Goal: Transaction & Acquisition: Purchase product/service

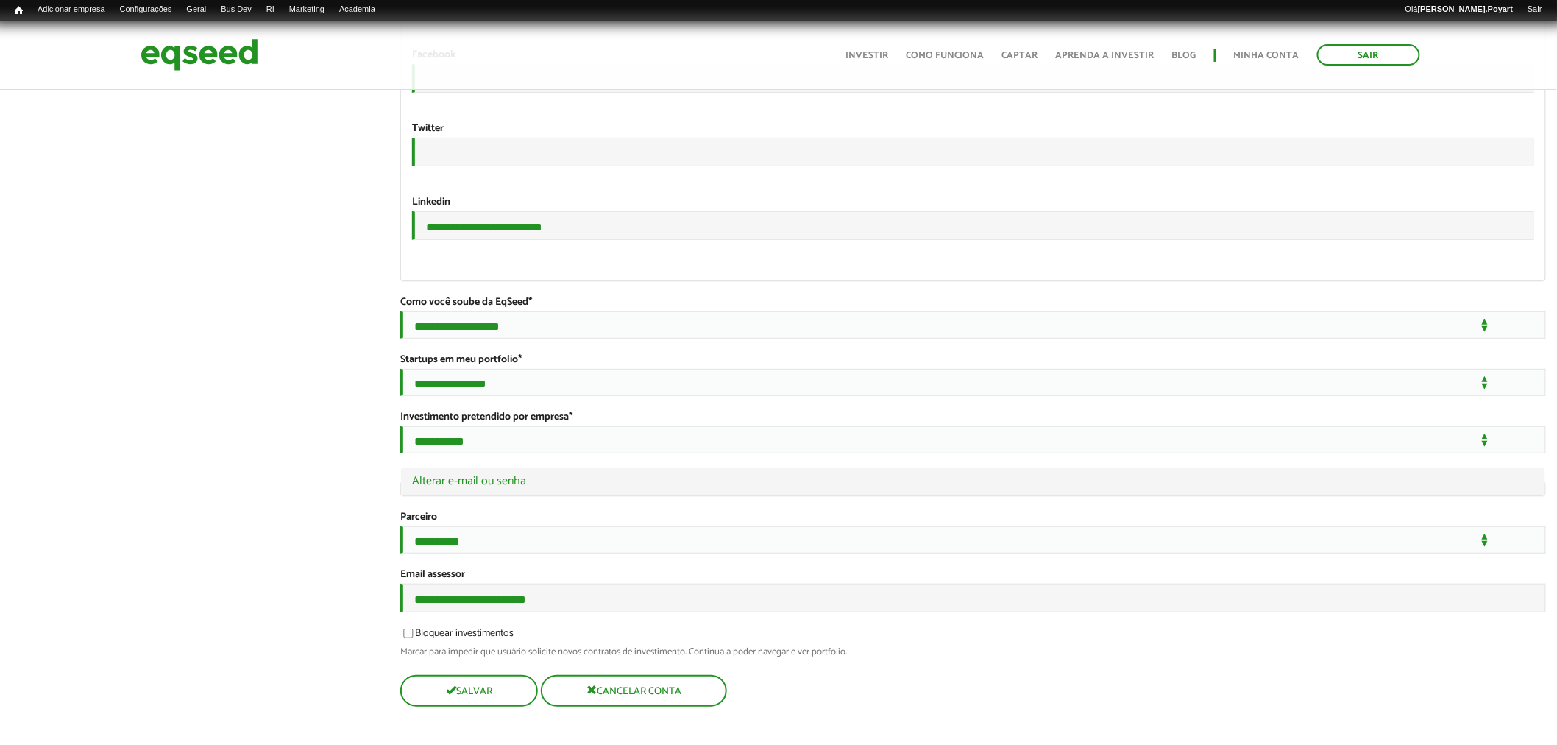
scroll to position [2651, 0]
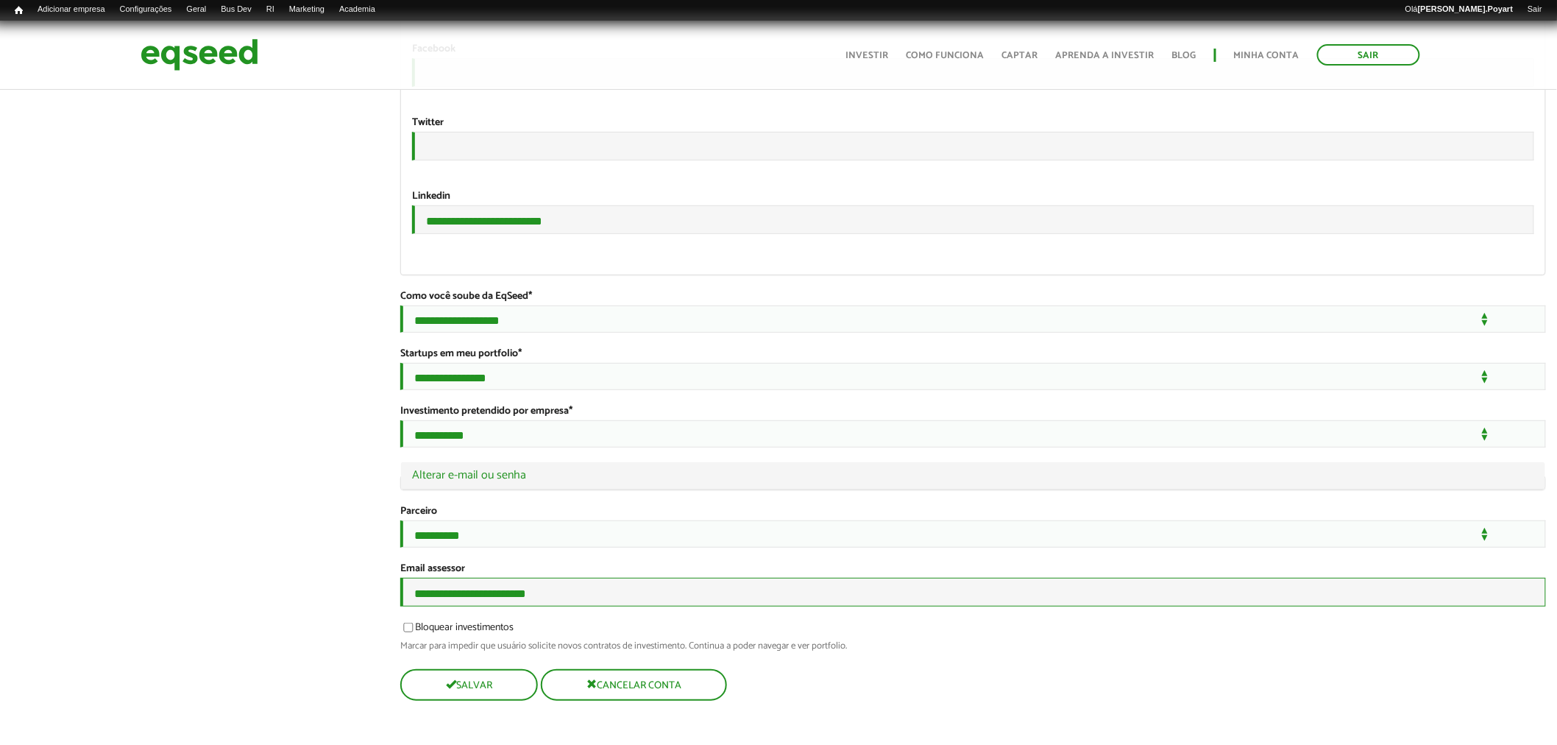
drag, startPoint x: 555, startPoint y: 591, endPoint x: 330, endPoint y: 582, distance: 226.0
type input "**********"
click at [479, 684] on button "Salvar" at bounding box center [467, 684] width 135 height 29
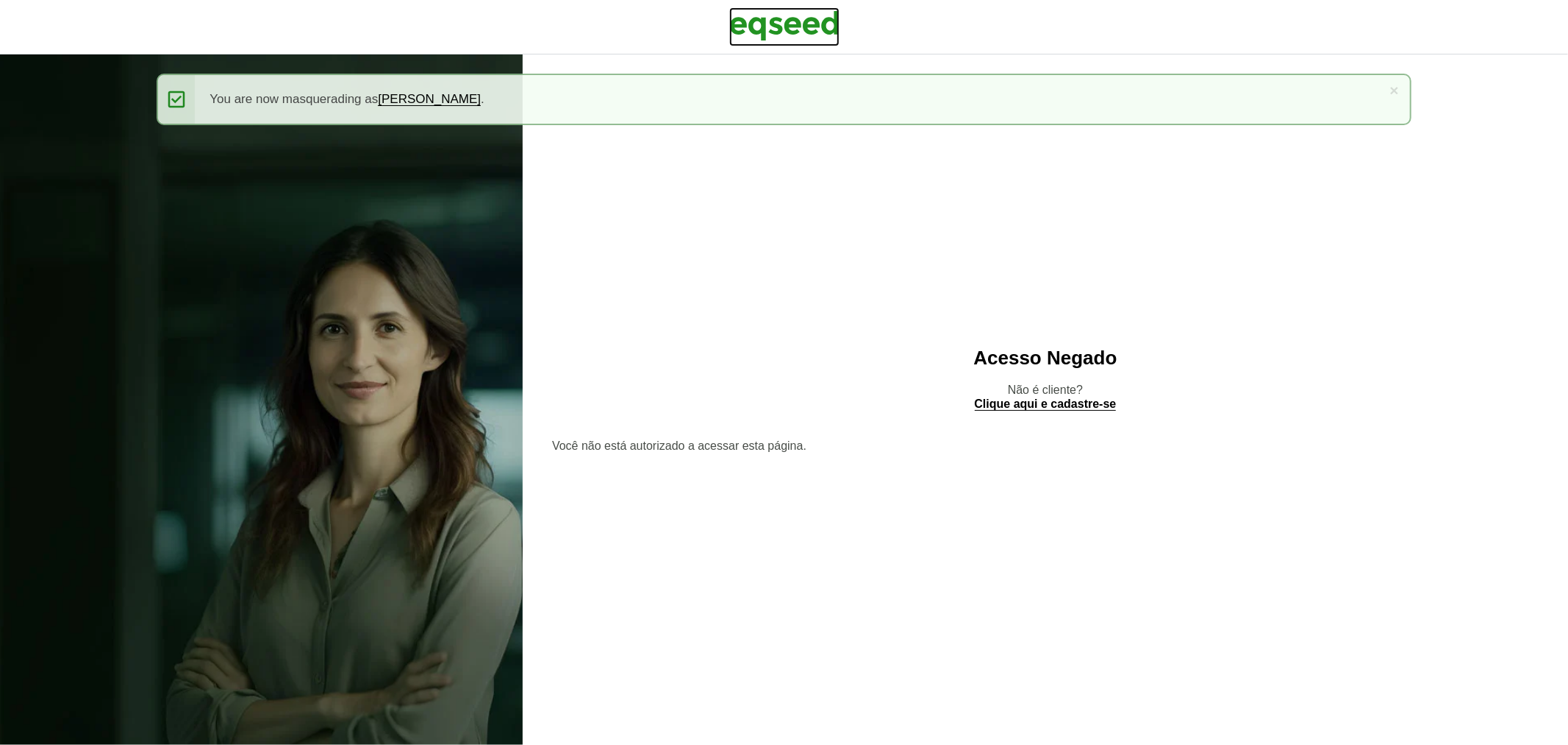
click at [768, 24] on img at bounding box center [784, 25] width 110 height 37
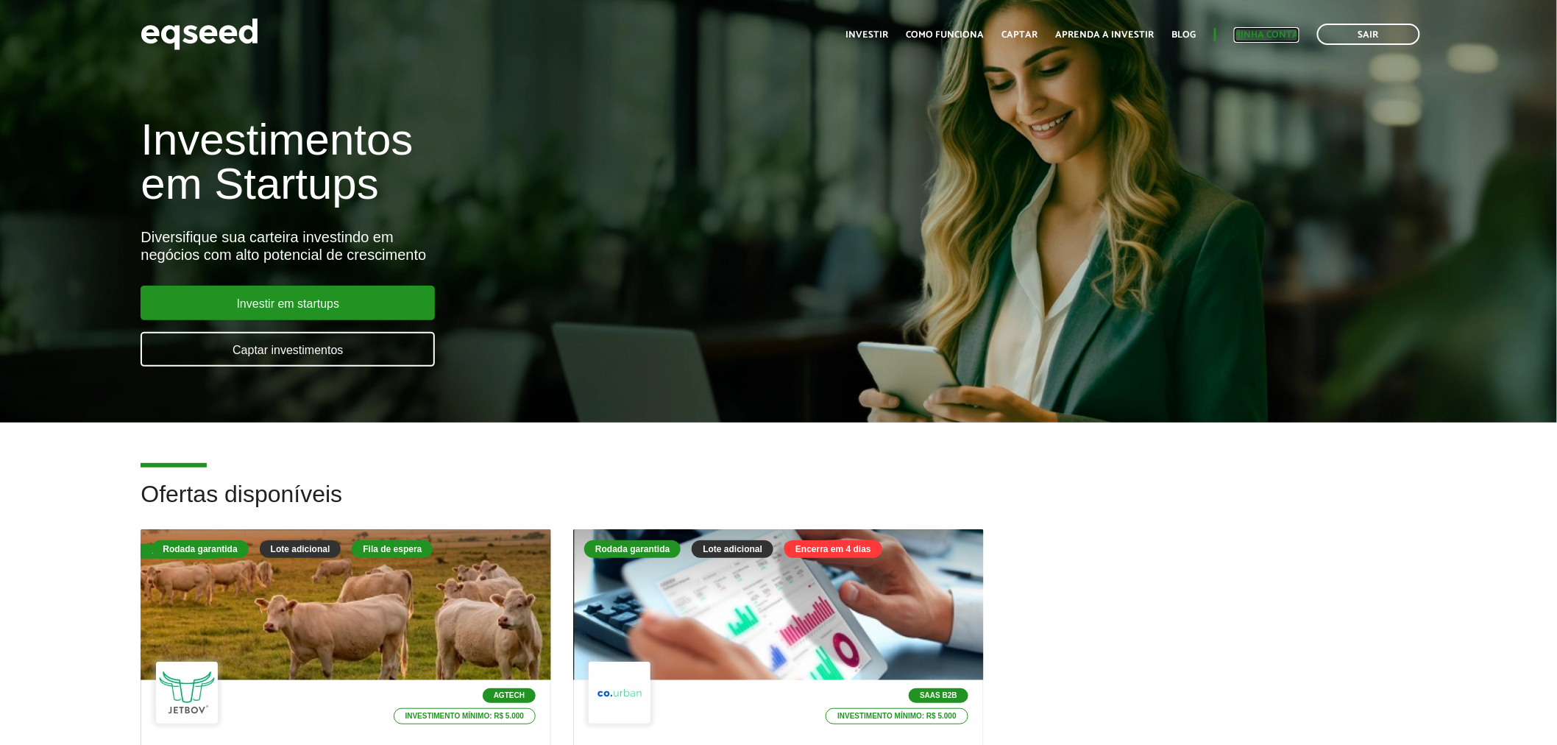
click at [1262, 32] on link "Minha conta" at bounding box center [1266, 35] width 65 height 10
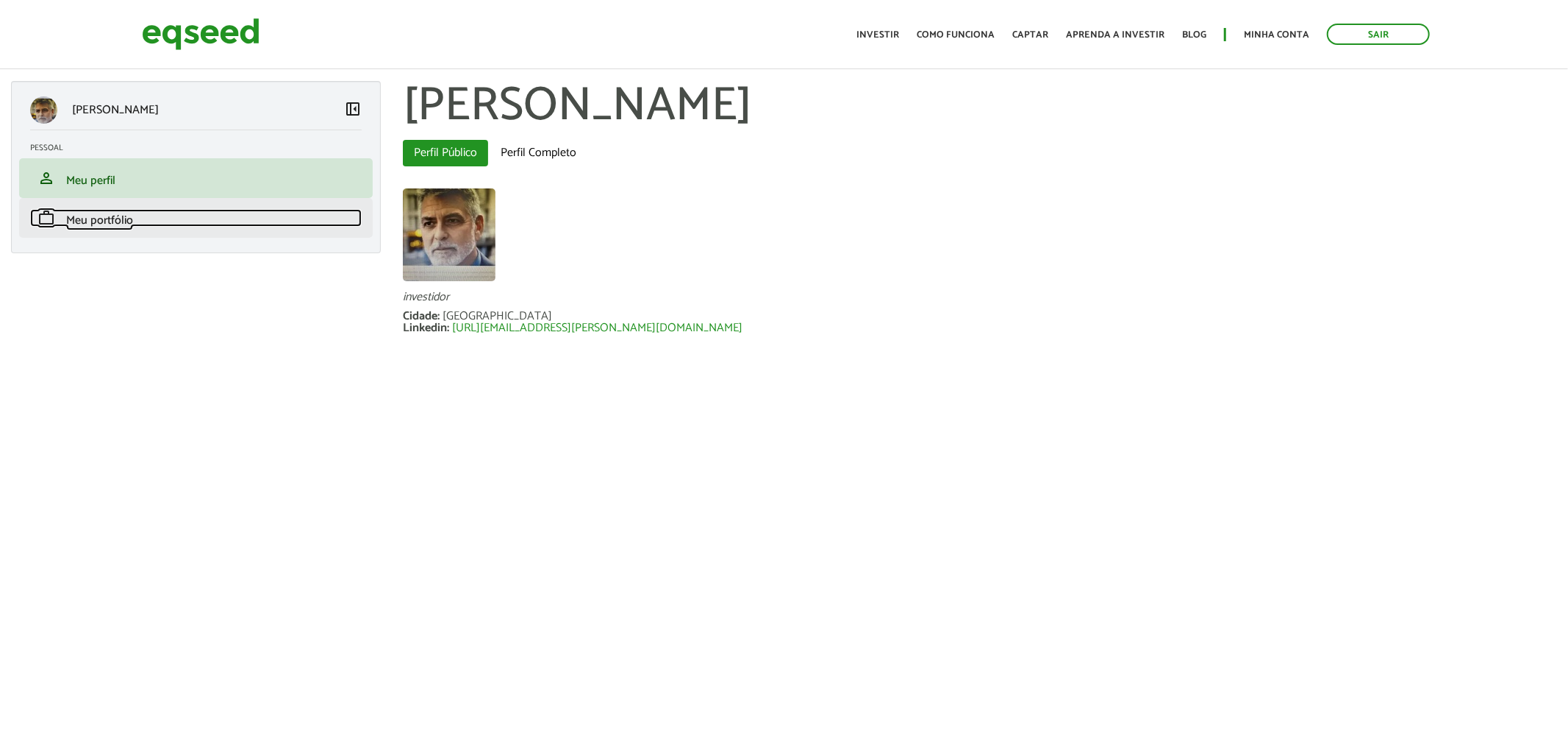
click at [87, 221] on span "Meu portfólio" at bounding box center [99, 220] width 67 height 20
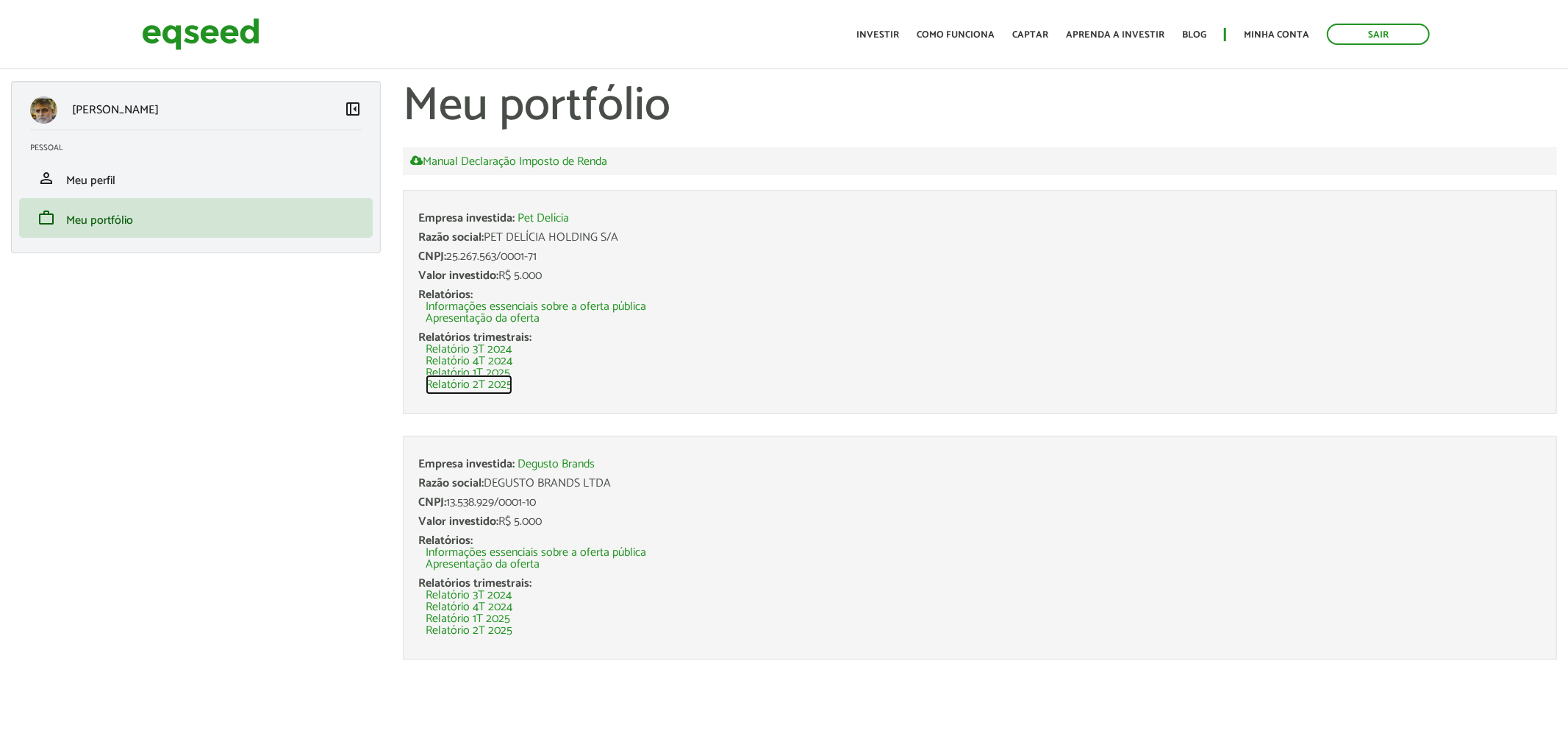
click at [479, 386] on link "Relatório 2T 2025" at bounding box center [469, 385] width 87 height 12
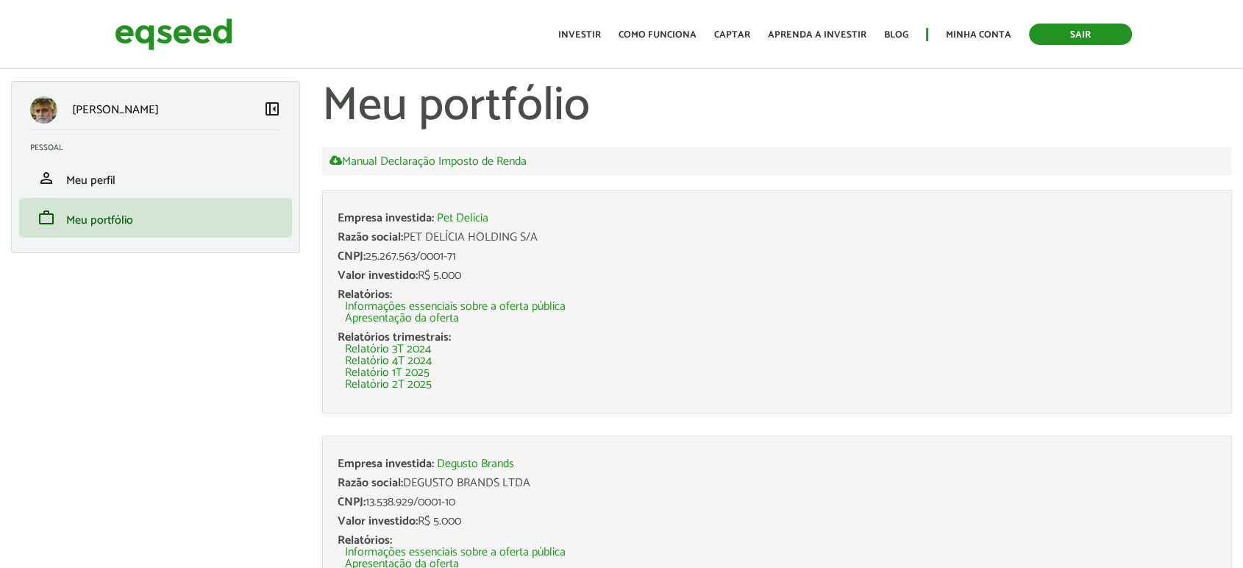
click at [1069, 35] on link "Sair" at bounding box center [1080, 34] width 103 height 21
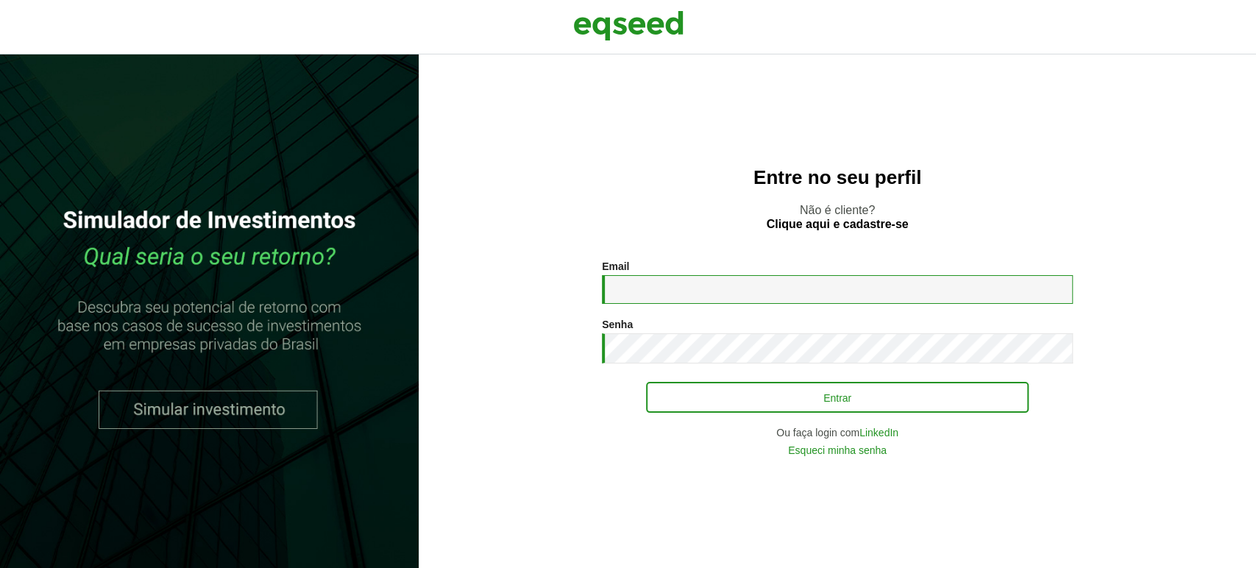
type input "**********"
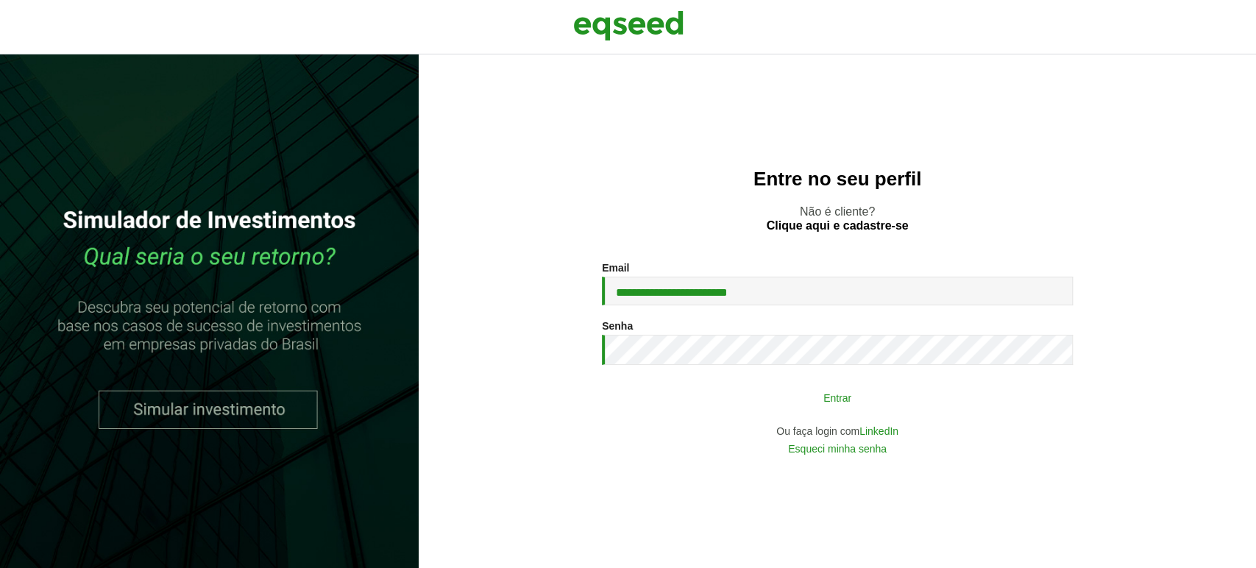
click at [800, 394] on button "Entrar" at bounding box center [837, 397] width 383 height 28
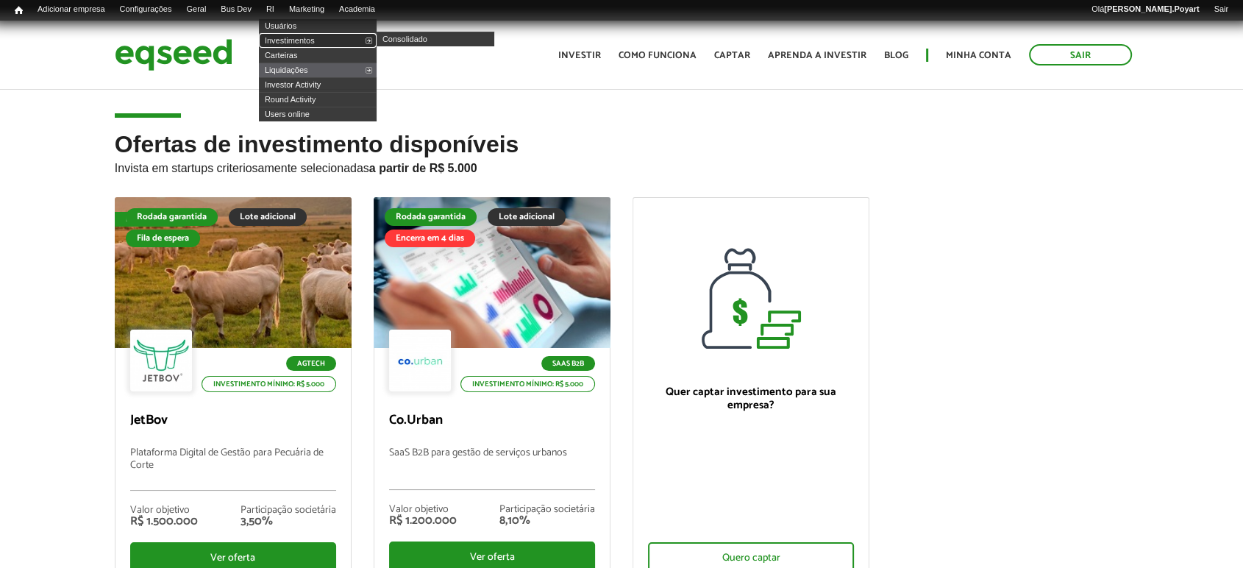
click at [300, 38] on link "Investimentos" at bounding box center [318, 40] width 118 height 15
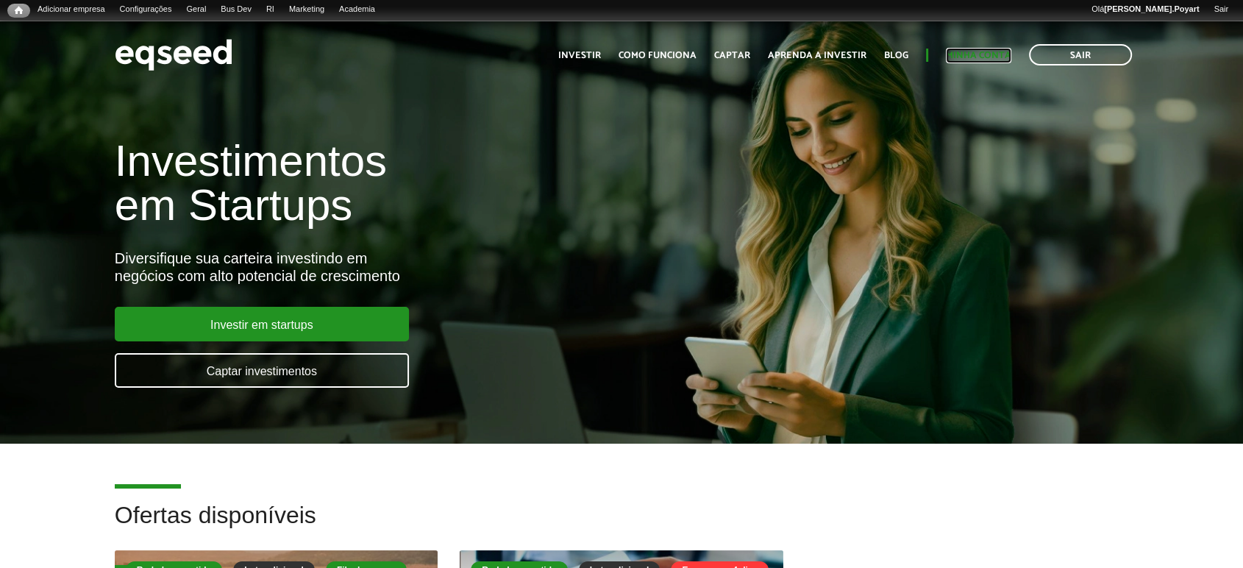
click at [986, 51] on link "Minha conta" at bounding box center [978, 56] width 65 height 10
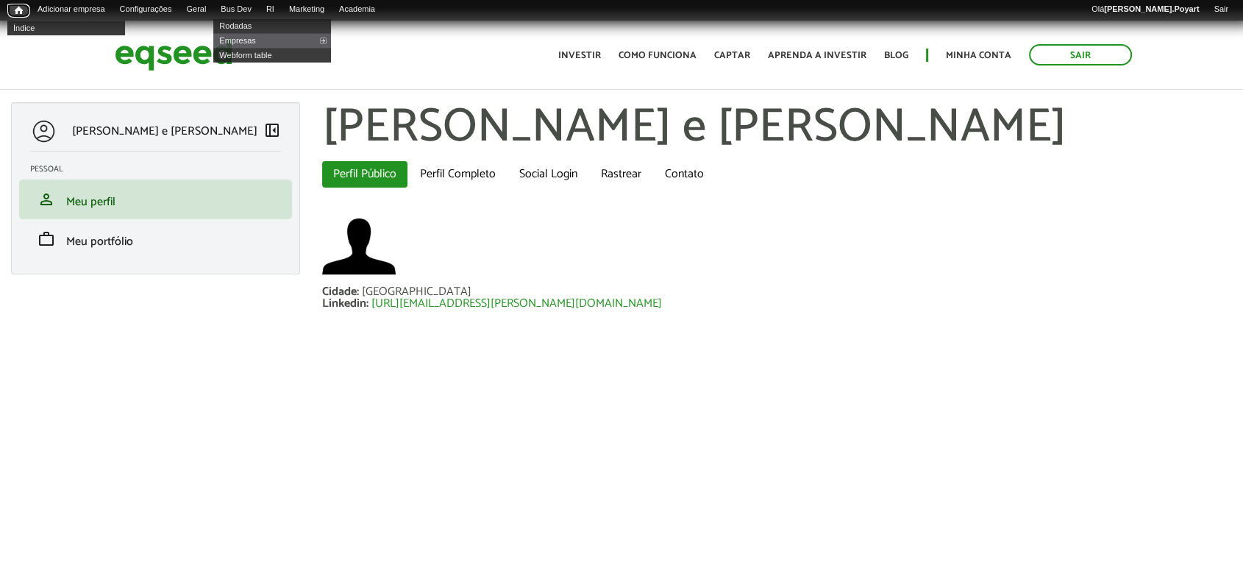
click at [12, 10] on link "Início" at bounding box center [18, 11] width 23 height 14
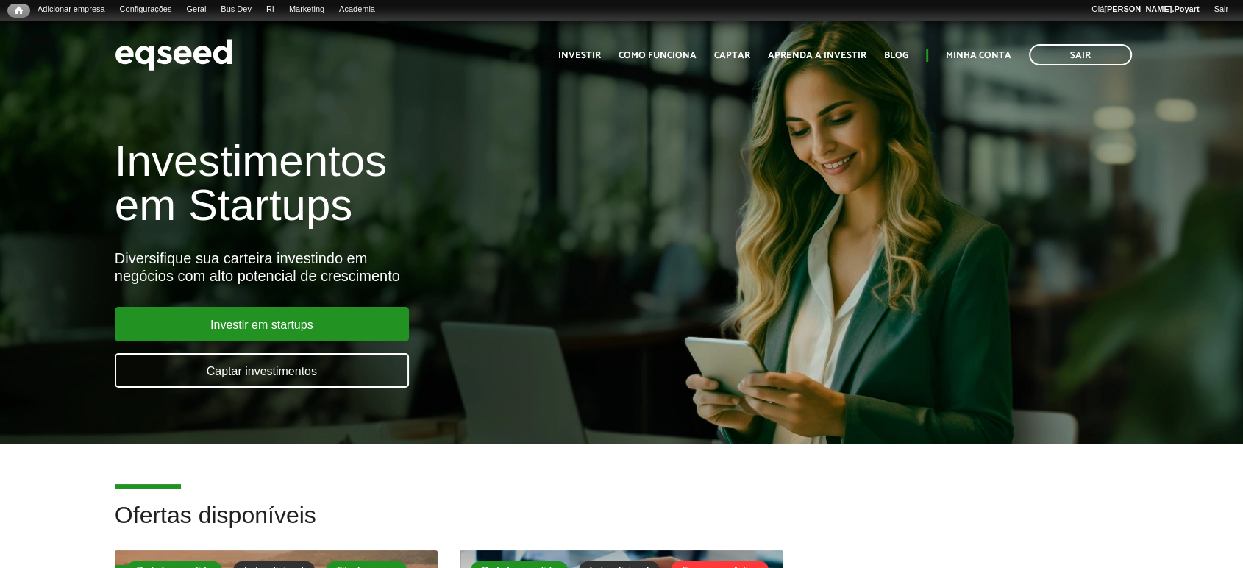
click at [1068, 57] on link "Sair" at bounding box center [1080, 54] width 103 height 21
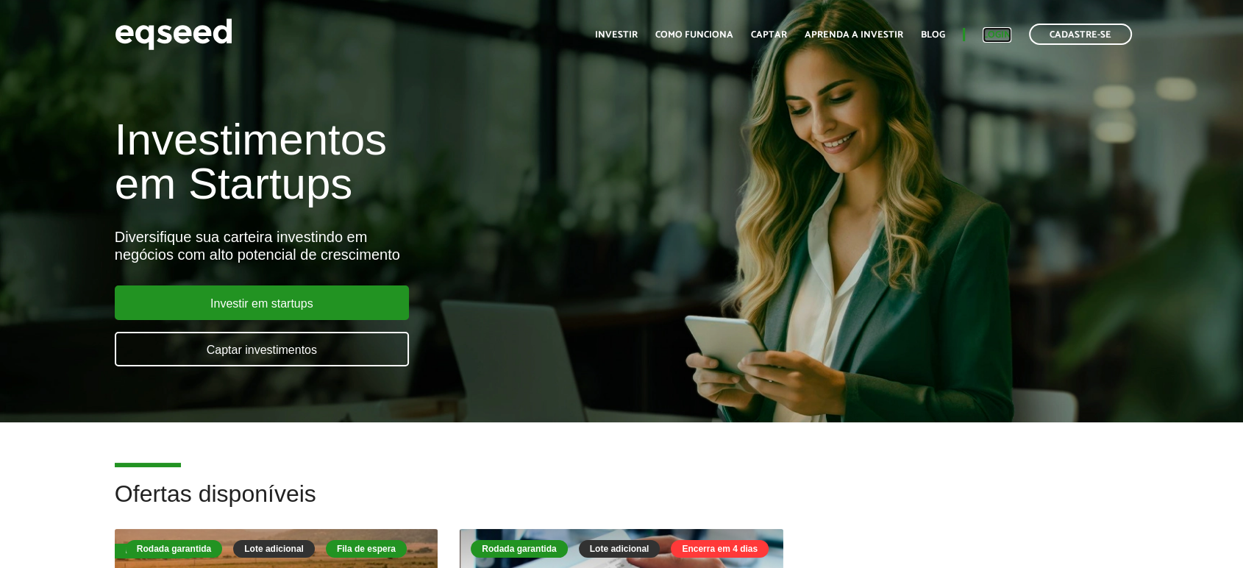
click at [1001, 35] on link "Login" at bounding box center [997, 35] width 29 height 10
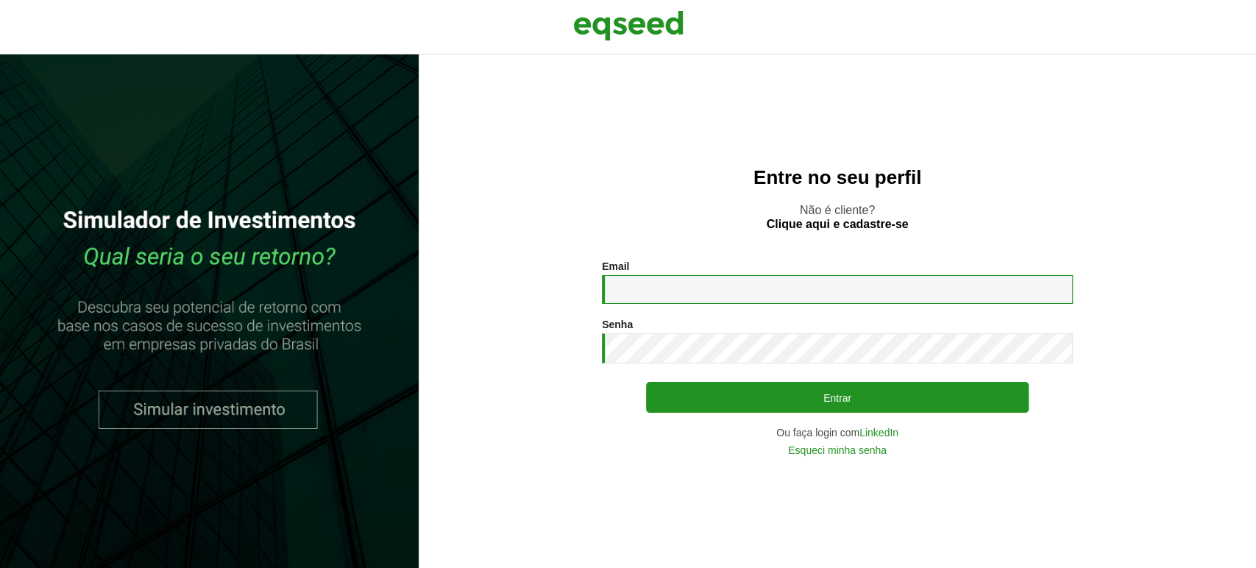
type input "**********"
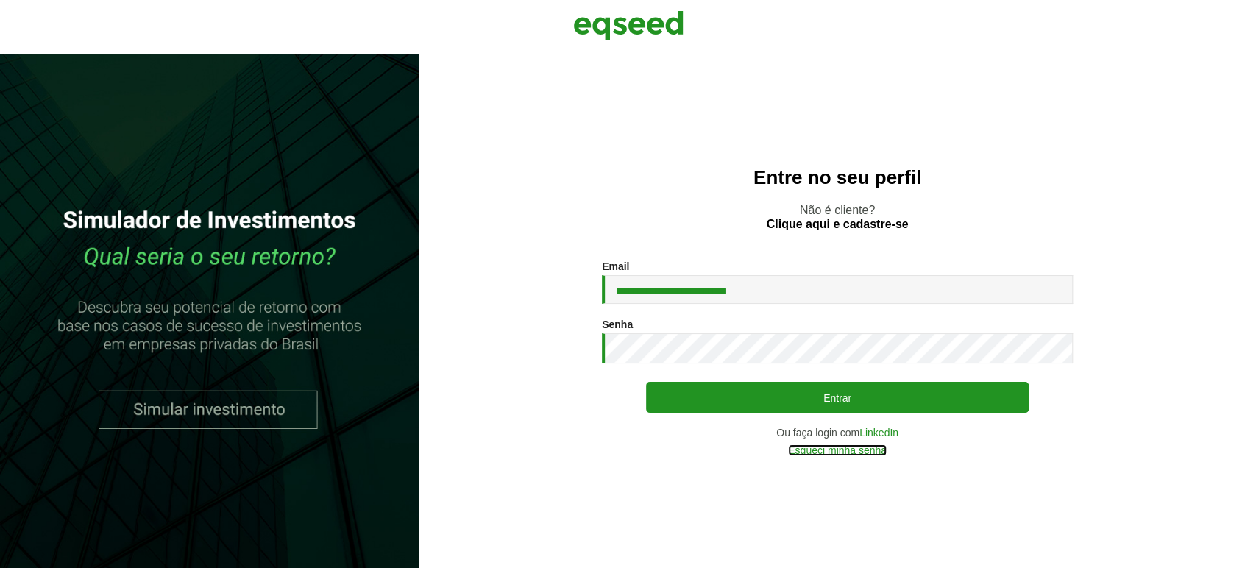
click at [829, 452] on link "Esqueci minha senha" at bounding box center [837, 450] width 99 height 10
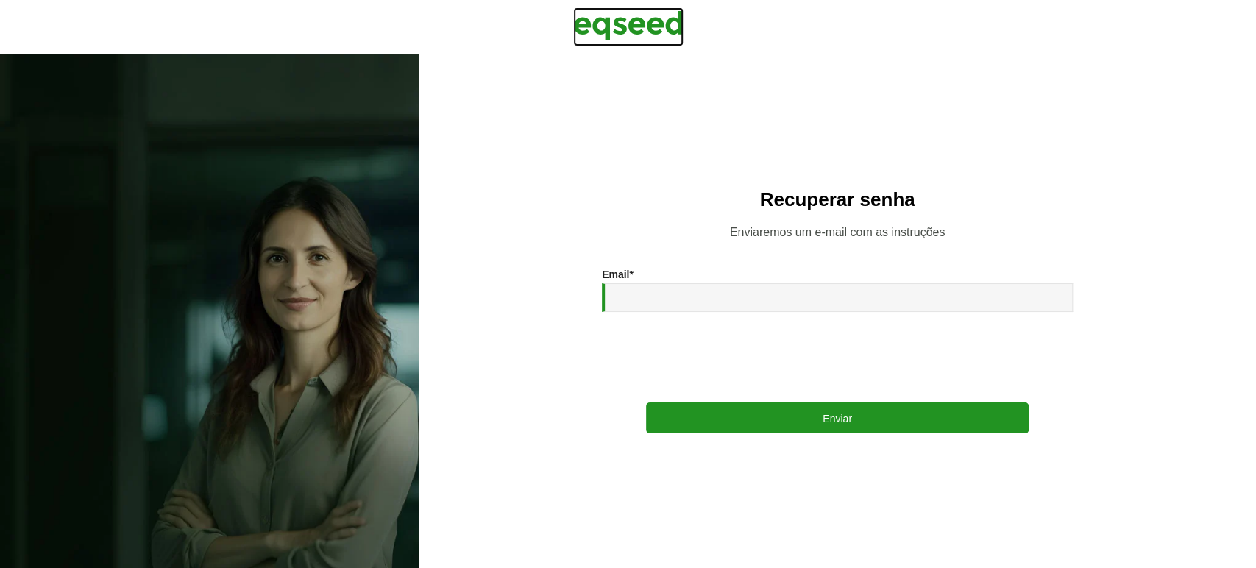
click at [605, 24] on img at bounding box center [628, 25] width 110 height 37
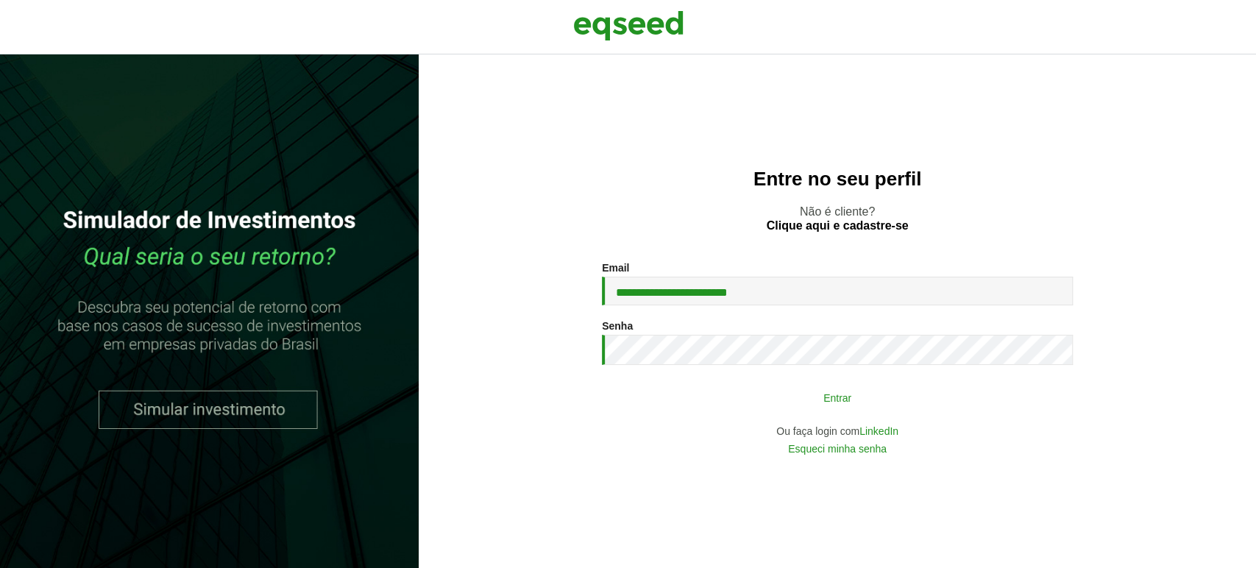
click at [720, 399] on button "Entrar" at bounding box center [837, 397] width 383 height 28
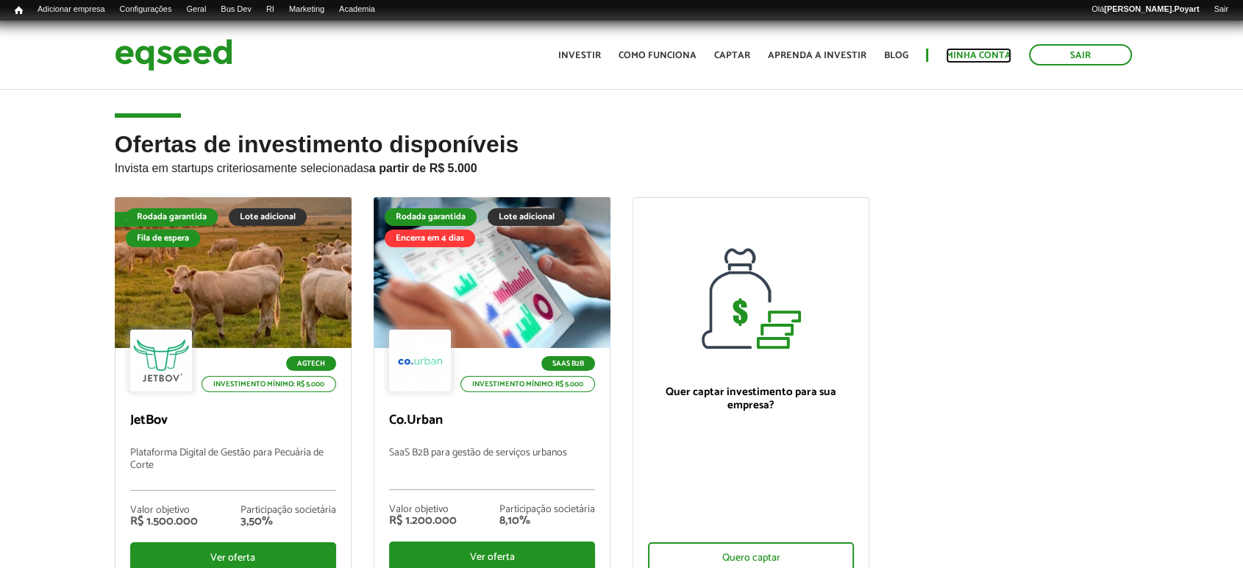
click at [980, 53] on link "Minha conta" at bounding box center [978, 56] width 65 height 10
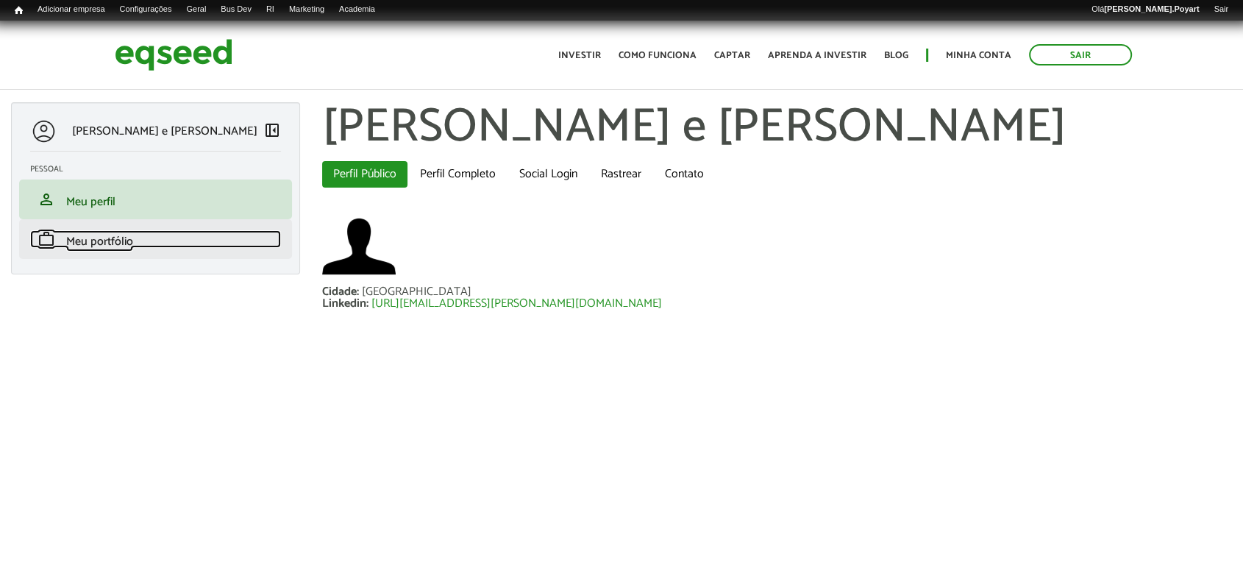
click at [94, 241] on span "Meu portfólio" at bounding box center [99, 242] width 67 height 20
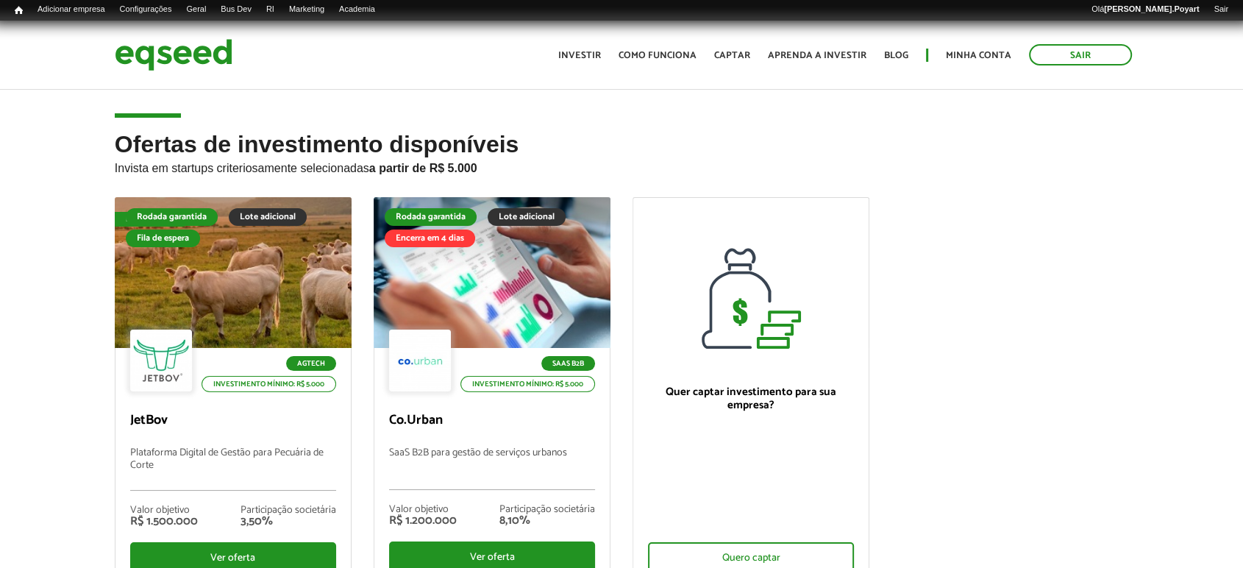
click at [1145, 265] on div "Ofertas de investimento disponíveis Invista em startups criteriosamente selecio…" at bounding box center [621, 405] width 1243 height 547
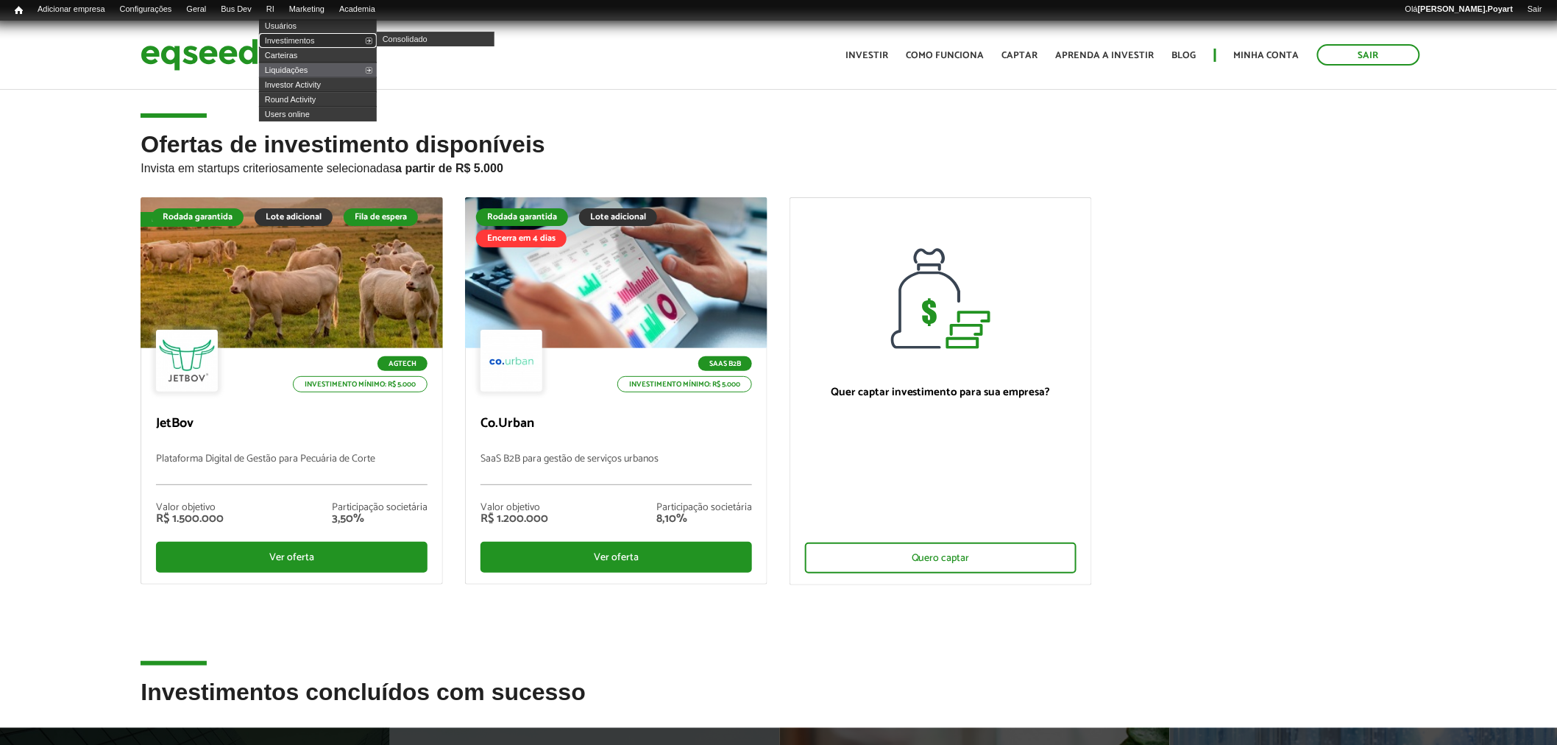
click at [296, 38] on link "Investimentos" at bounding box center [318, 40] width 118 height 15
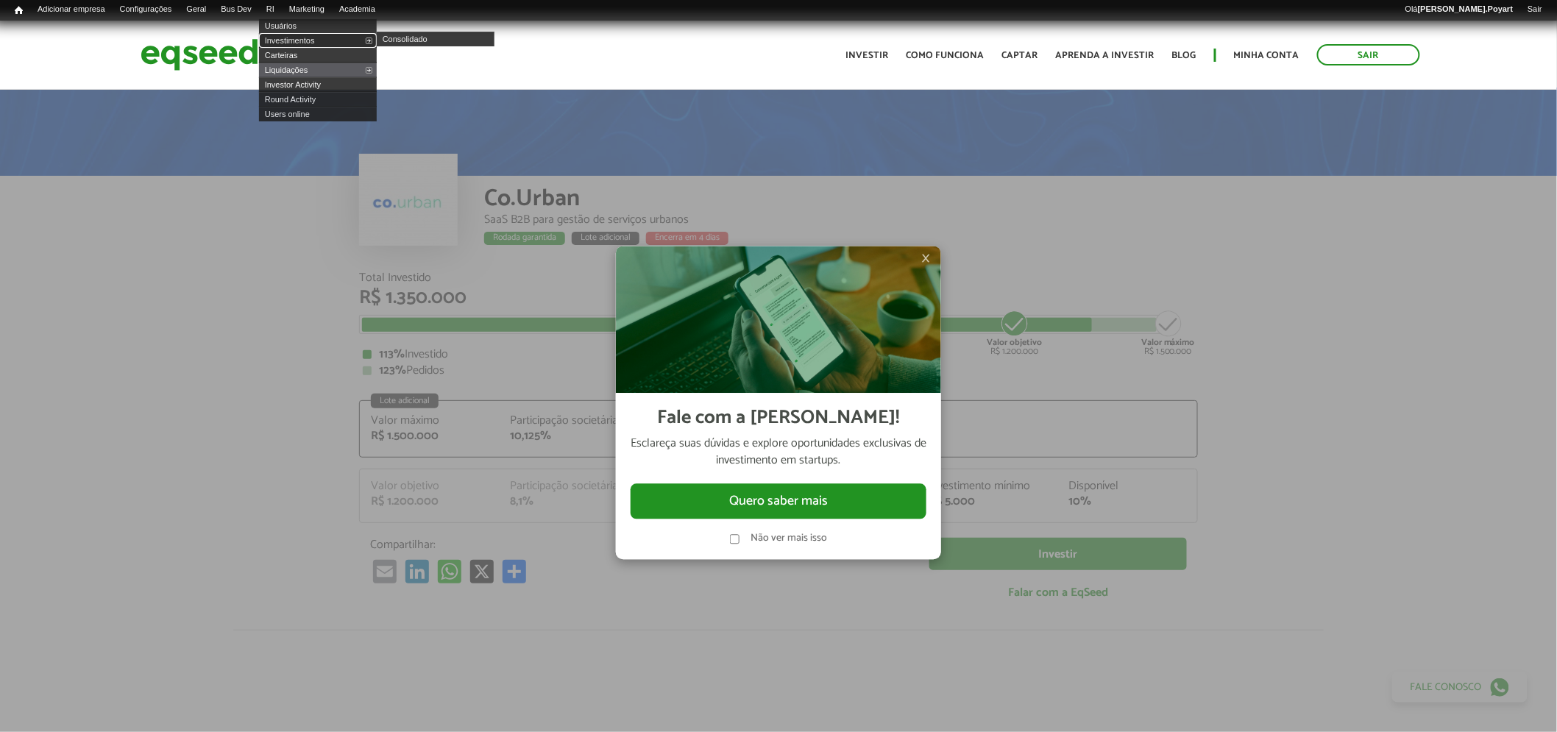
click at [291, 39] on link "Investimentos" at bounding box center [318, 40] width 118 height 15
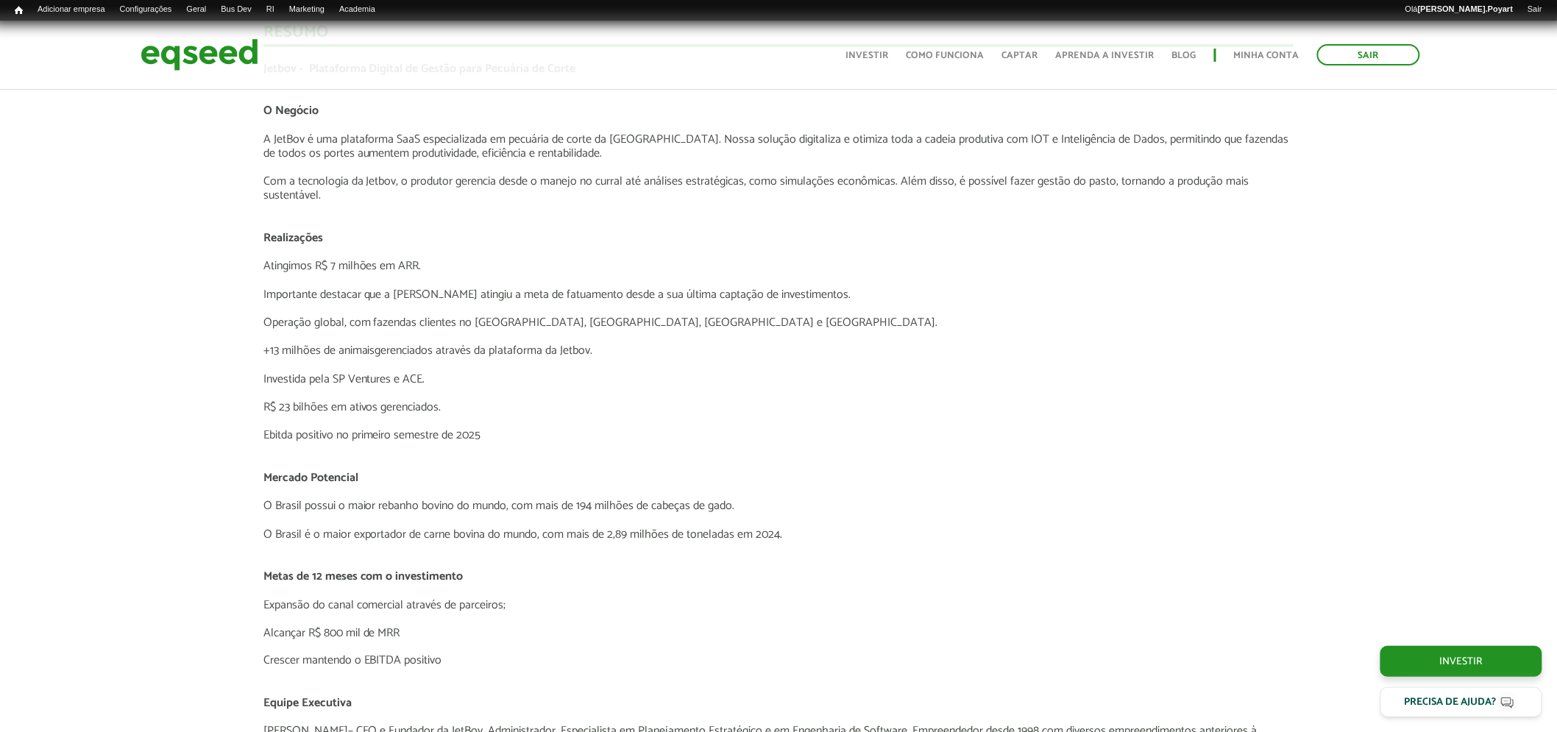
scroll to position [3025, 0]
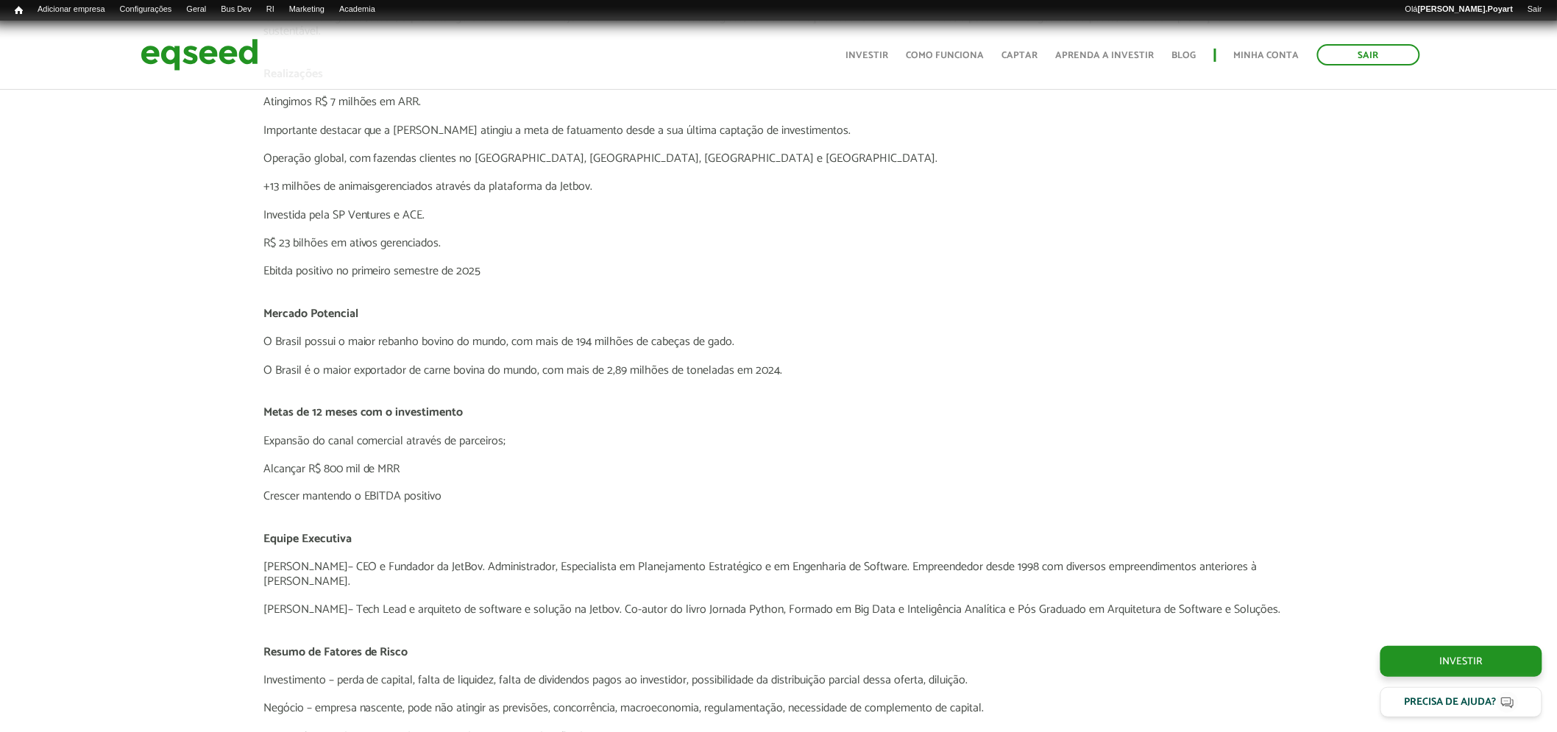
drag, startPoint x: 260, startPoint y: 332, endPoint x: 299, endPoint y: 327, distance: 38.6
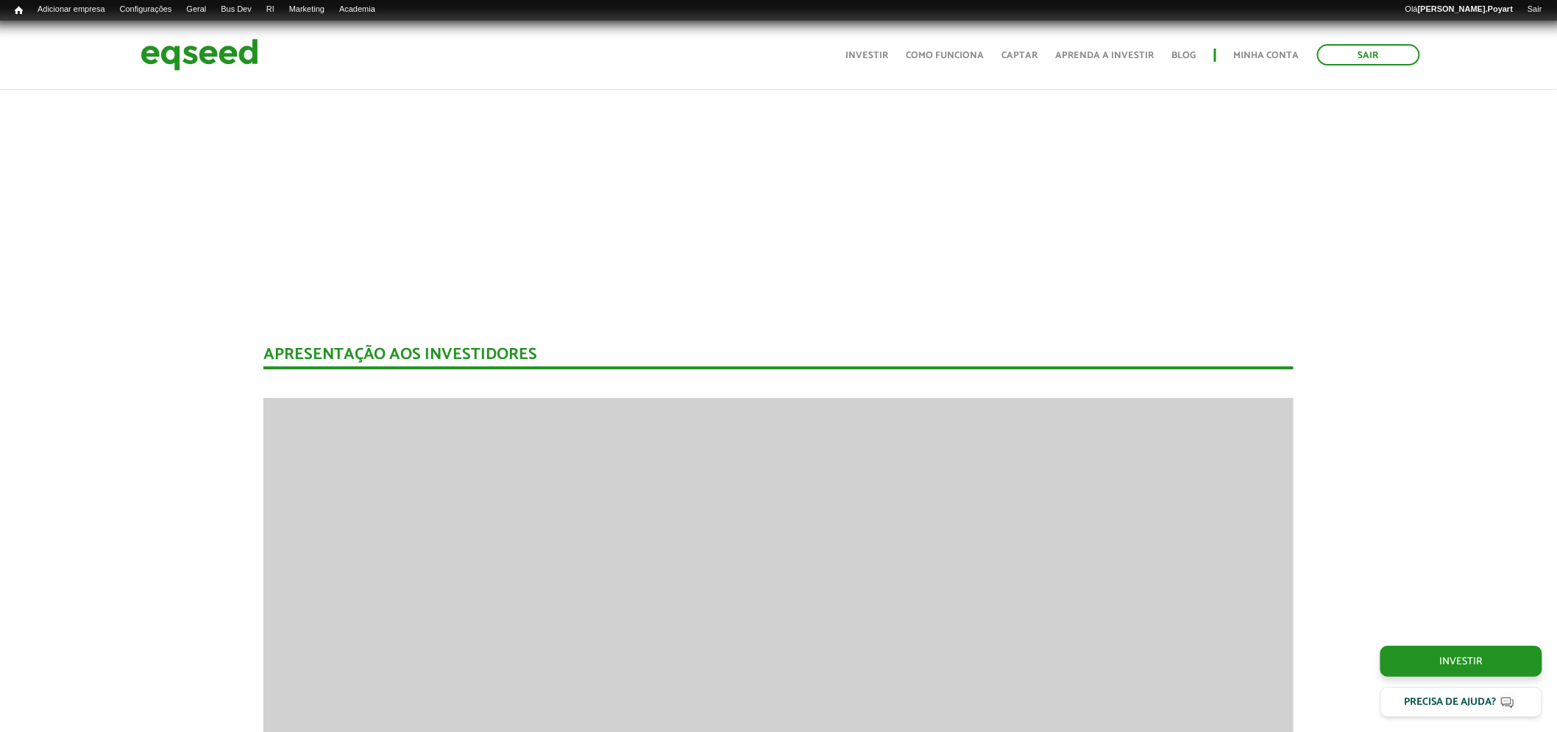
scroll to position [2043, 0]
